Goal: Find contact information: Find contact information

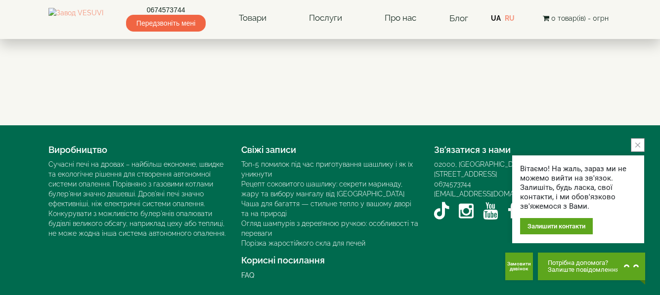
scroll to position [2100, 0]
click at [637, 143] on icon "close button" at bounding box center [637, 145] width 5 height 5
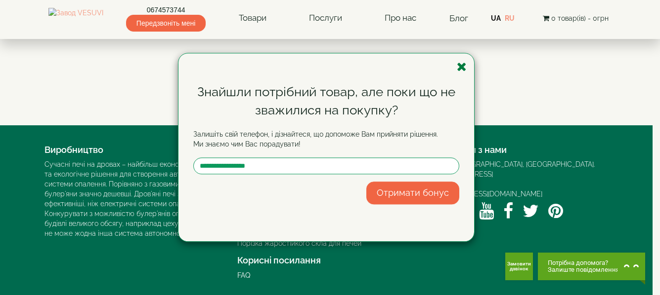
click at [462, 66] on icon "button" at bounding box center [462, 67] width 10 height 12
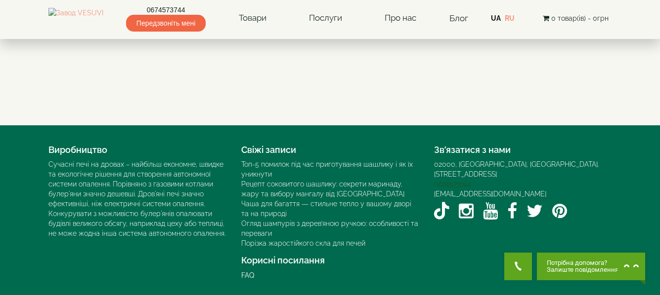
scroll to position [2100, 0]
drag, startPoint x: 521, startPoint y: 184, endPoint x: 429, endPoint y: 184, distance: 92.4
click at [429, 184] on div "Зв’язатися з нами 02000, Україна, м. Київ, Мисливський провулок, 1Б 0674573744 …" at bounding box center [522, 182] width 193 height 84
copy link "[EMAIL_ADDRESS][DOMAIN_NAME]"
